Goal: Check status: Check status

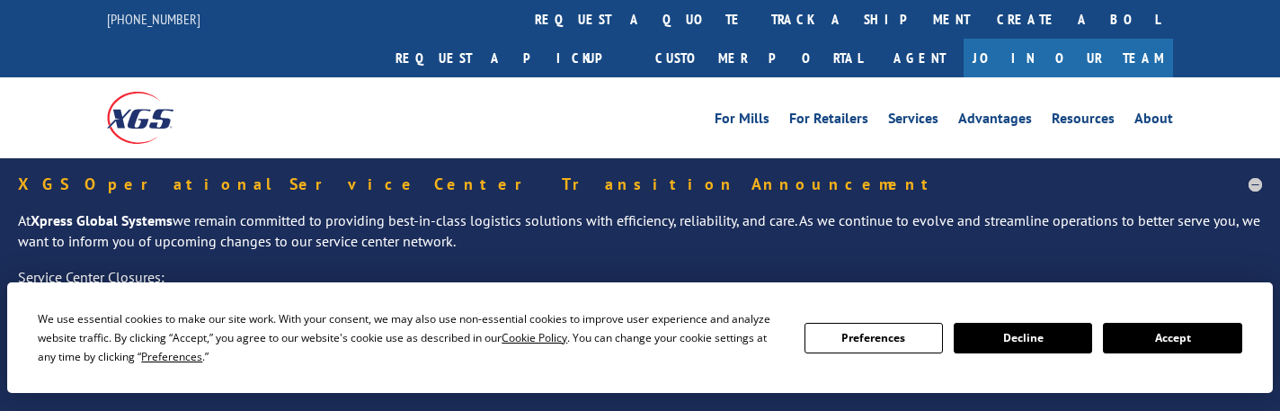
click at [1197, 343] on button "Accept" at bounding box center [1172, 338] width 138 height 31
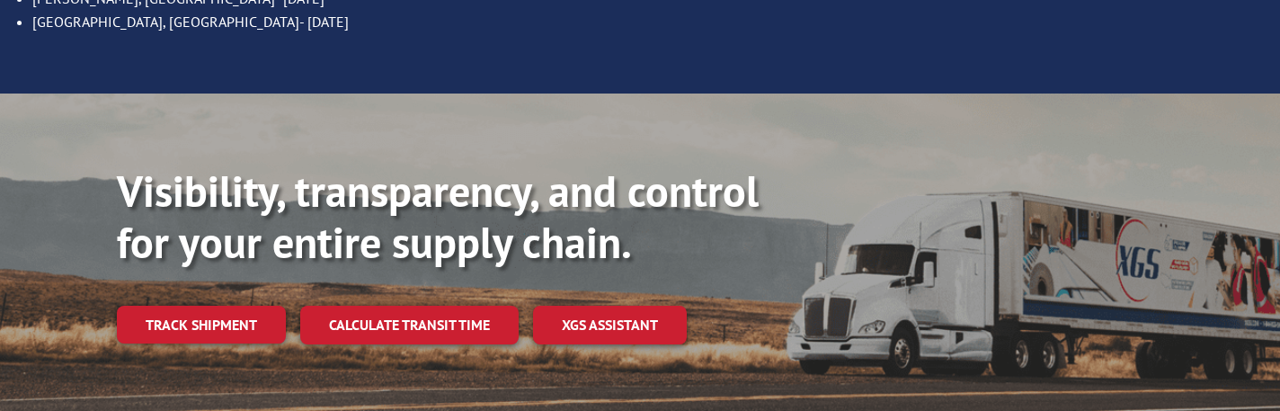
scroll to position [360, 0]
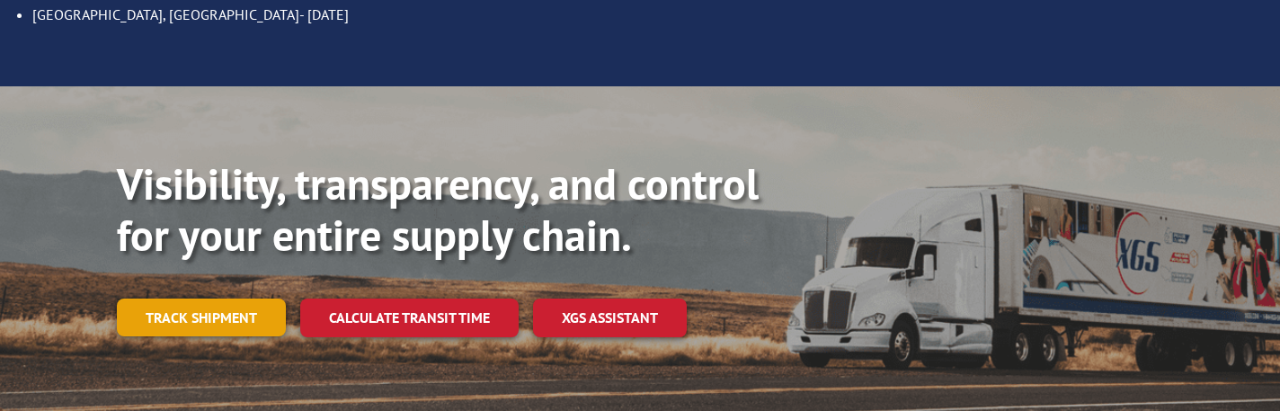
click at [161, 298] on link "Track shipment" at bounding box center [201, 317] width 169 height 38
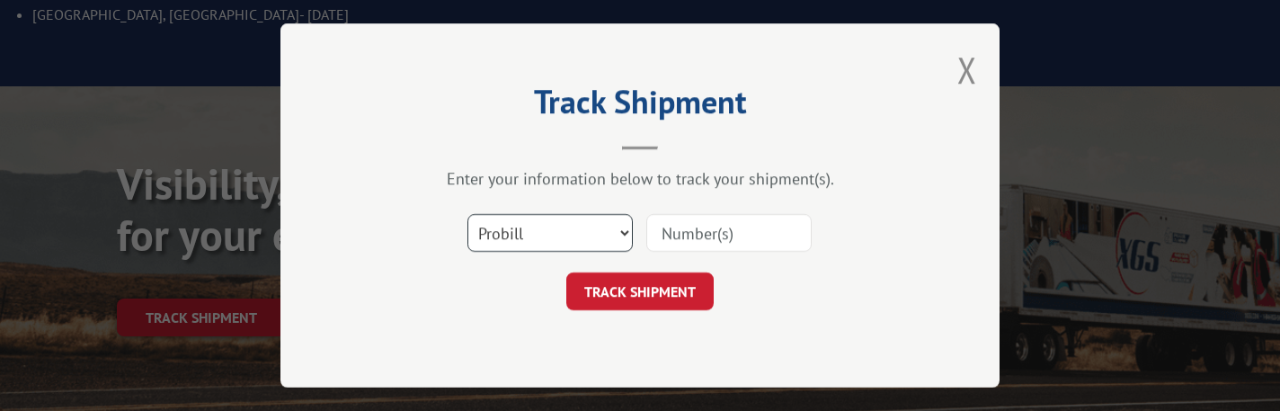
click at [619, 232] on select "Select category... Probill BOL PO" at bounding box center [549, 233] width 165 height 38
select select "bol"
click at [467, 214] on select "Select category... Probill BOL PO" at bounding box center [549, 233] width 165 height 38
click at [699, 241] on input at bounding box center [728, 233] width 165 height 38
type input "5126255"
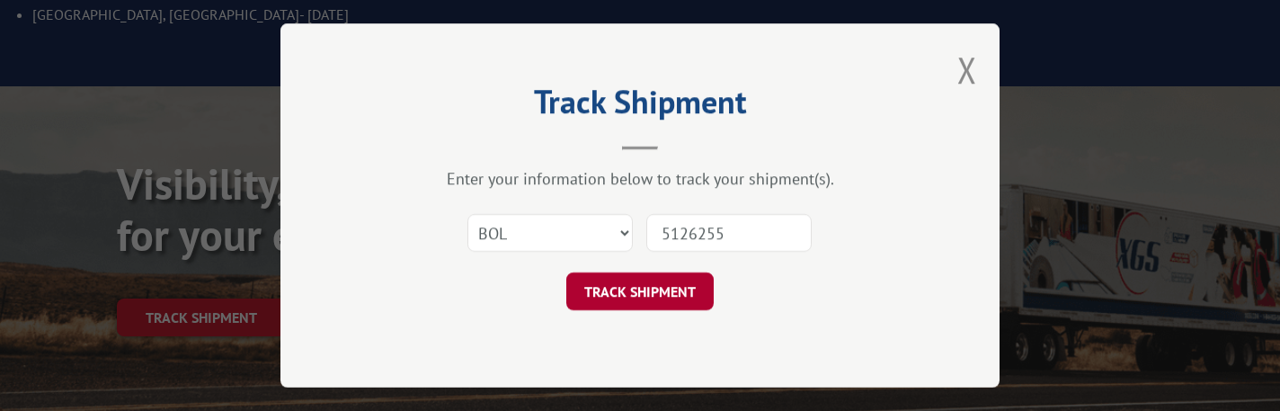
click at [644, 280] on button "TRACK SHIPMENT" at bounding box center [639, 291] width 147 height 38
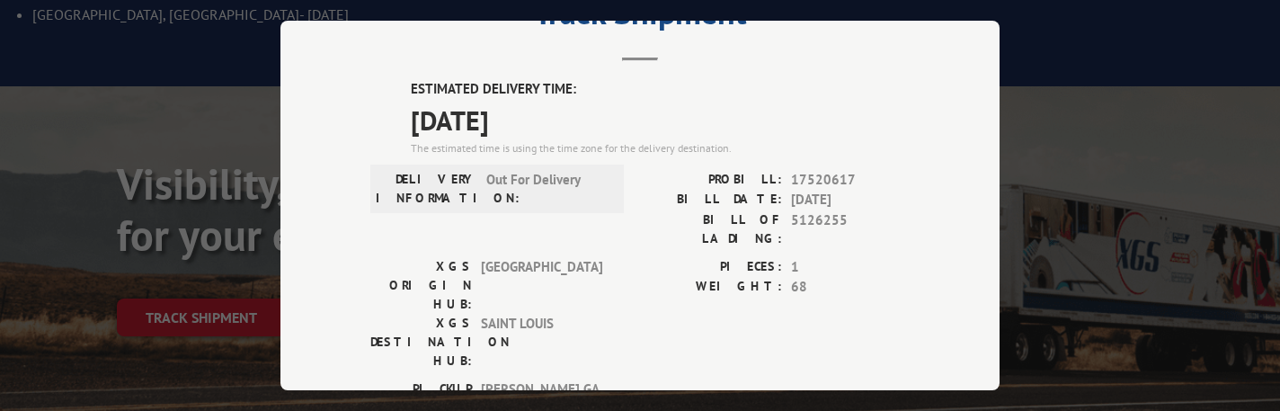
scroll to position [180, 0]
